Goal: Transaction & Acquisition: Book appointment/travel/reservation

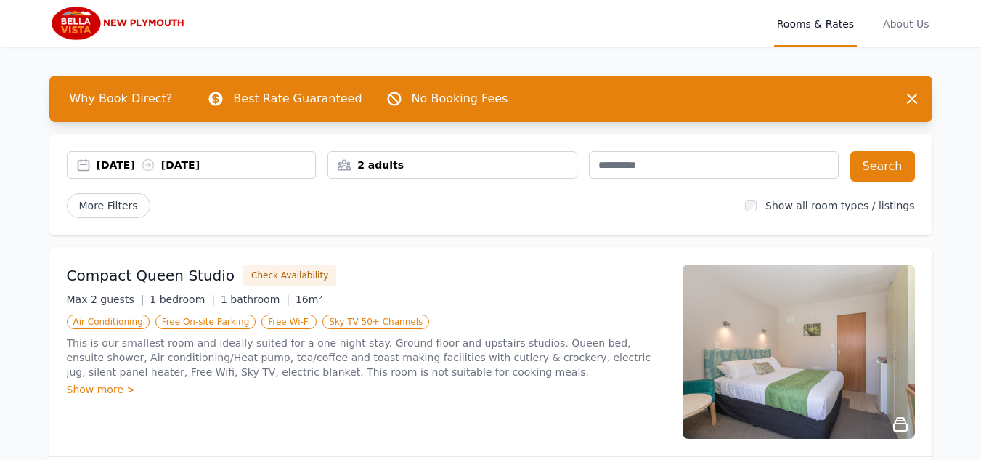
click at [368, 166] on div "2 adults" at bounding box center [452, 165] width 248 height 15
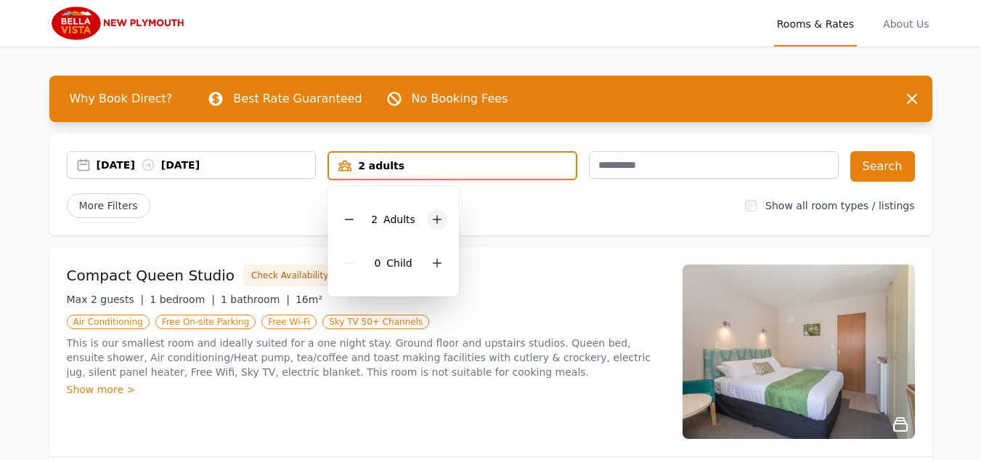
click at [437, 219] on icon at bounding box center [438, 220] width 8 height 8
click at [894, 168] on button "Search" at bounding box center [883, 166] width 65 height 31
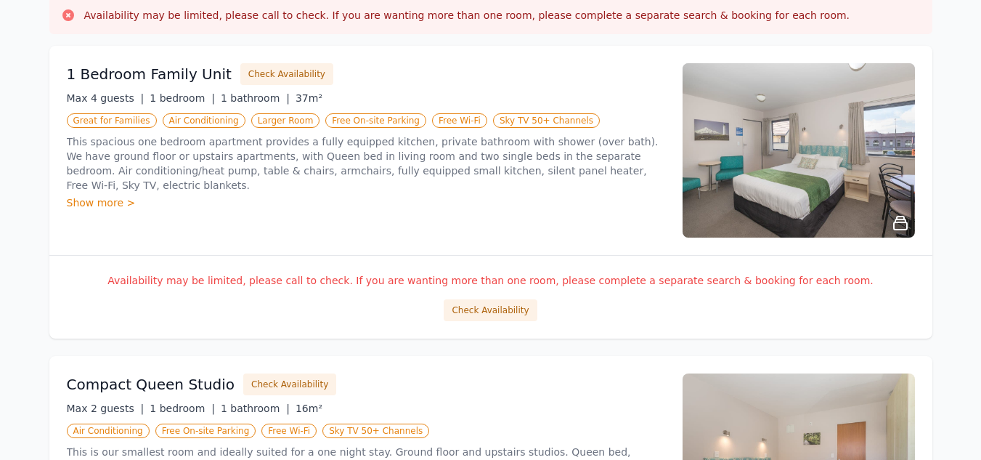
scroll to position [246, 0]
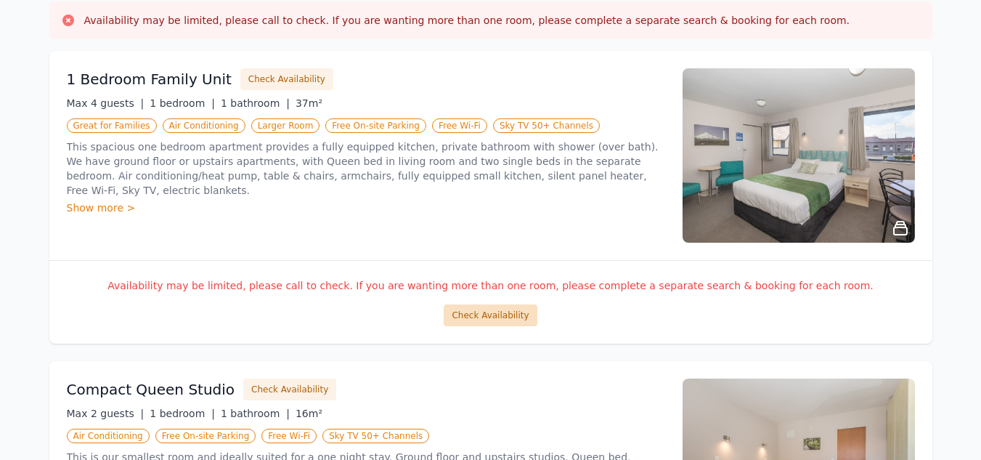
click at [495, 317] on button "Check Availability" at bounding box center [490, 315] width 93 height 22
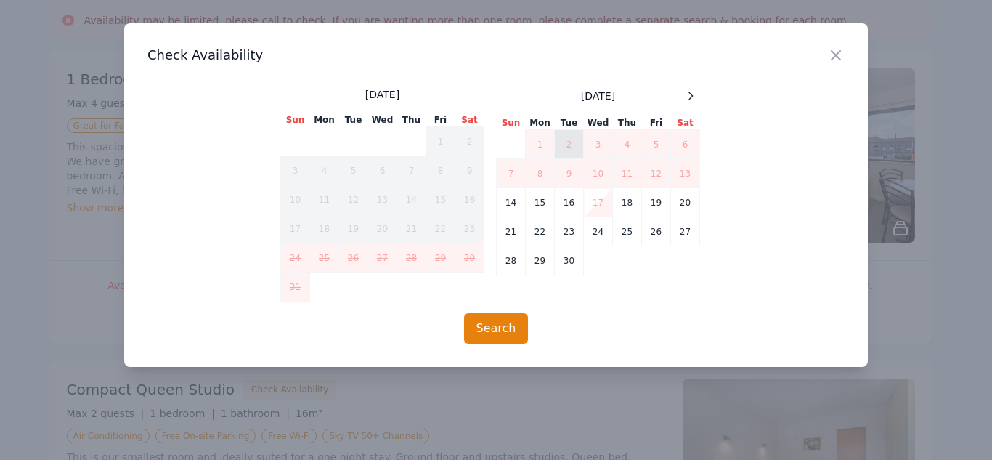
click at [568, 140] on td "2" at bounding box center [569, 144] width 29 height 29
click at [570, 141] on td "2" at bounding box center [569, 144] width 29 height 29
click at [572, 204] on td "16" at bounding box center [569, 202] width 29 height 29
click at [838, 55] on icon "button" at bounding box center [835, 54] width 17 height 17
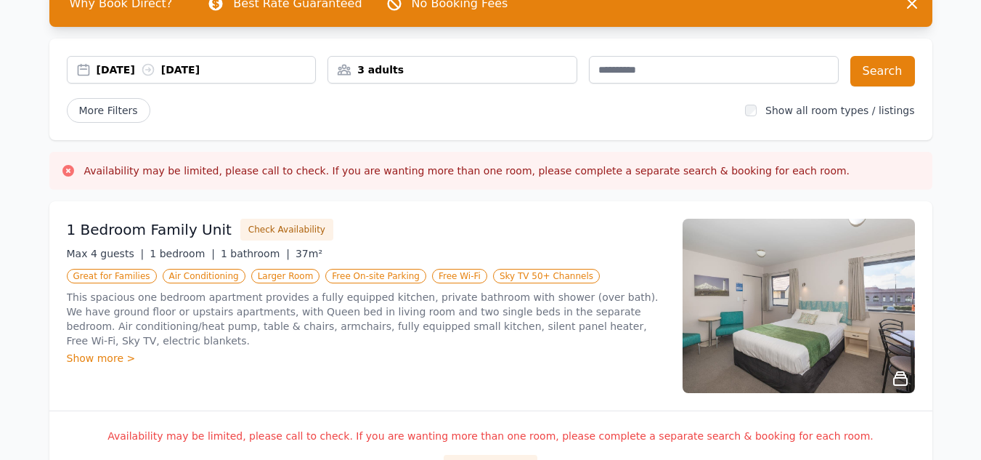
scroll to position [0, 0]
